Goal: Use online tool/utility: Utilize a website feature to perform a specific function

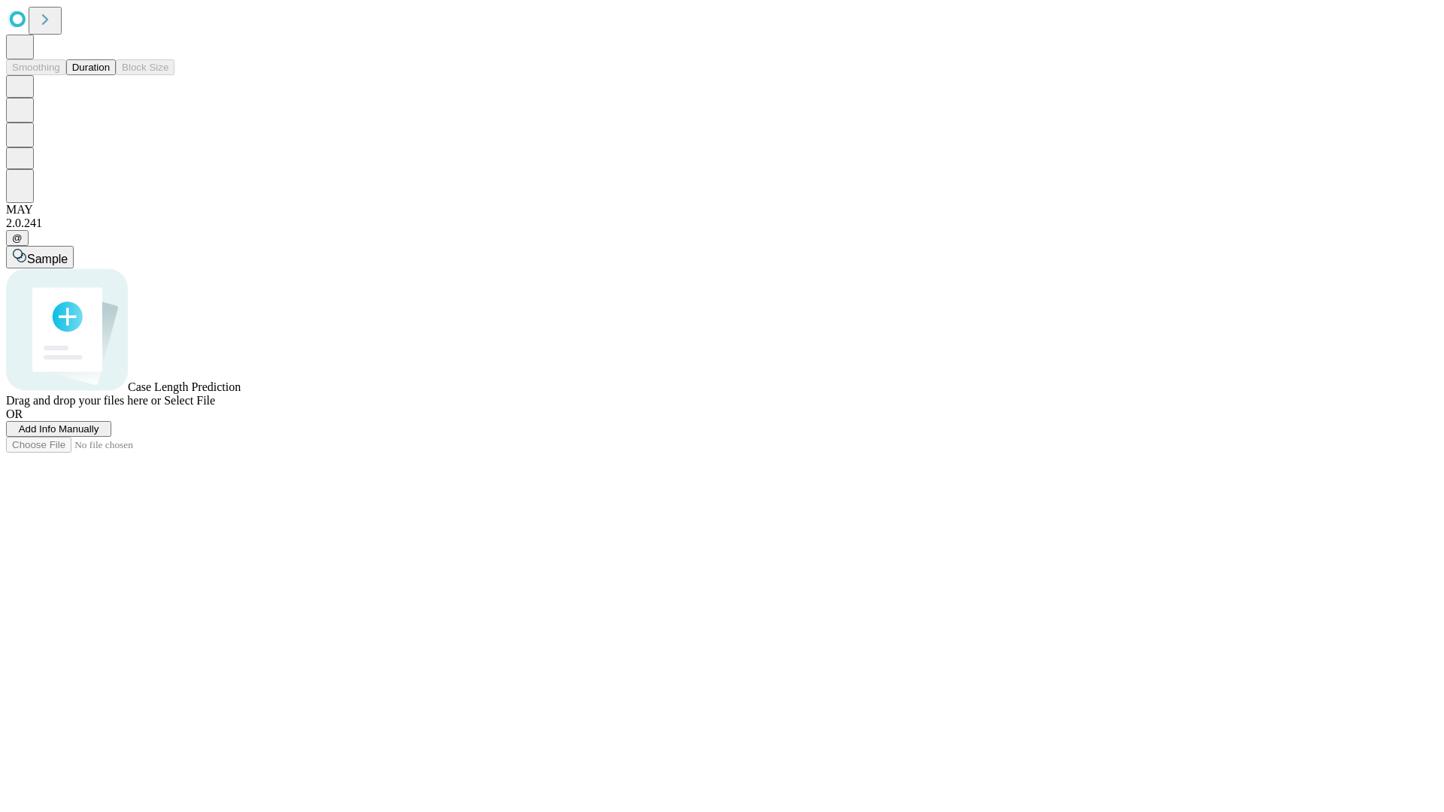
click at [110, 75] on button "Duration" at bounding box center [91, 67] width 50 height 16
click at [215, 407] on span "Select File" at bounding box center [189, 400] width 51 height 13
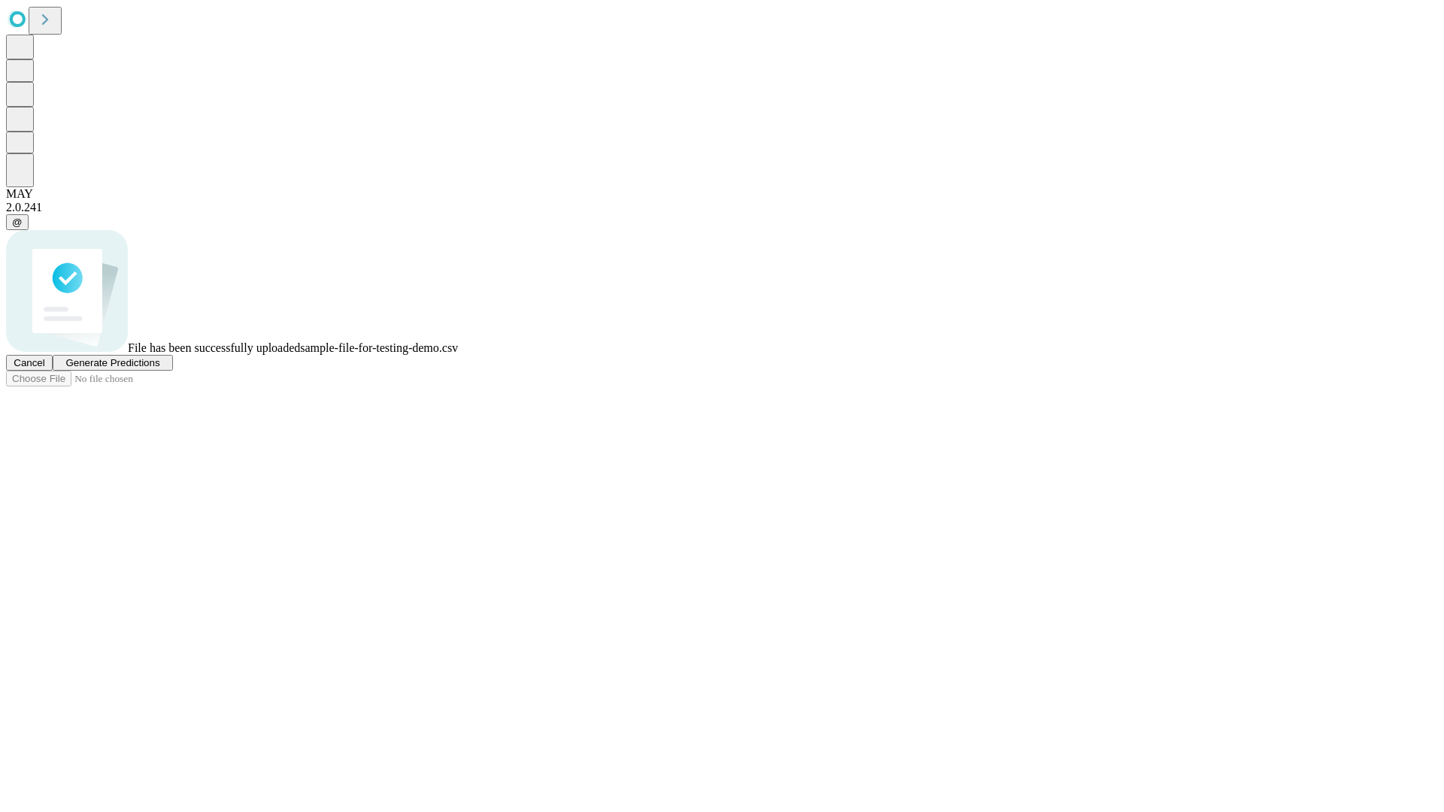
click at [159, 369] on span "Generate Predictions" at bounding box center [112, 362] width 94 height 11
